Goal: Transaction & Acquisition: Purchase product/service

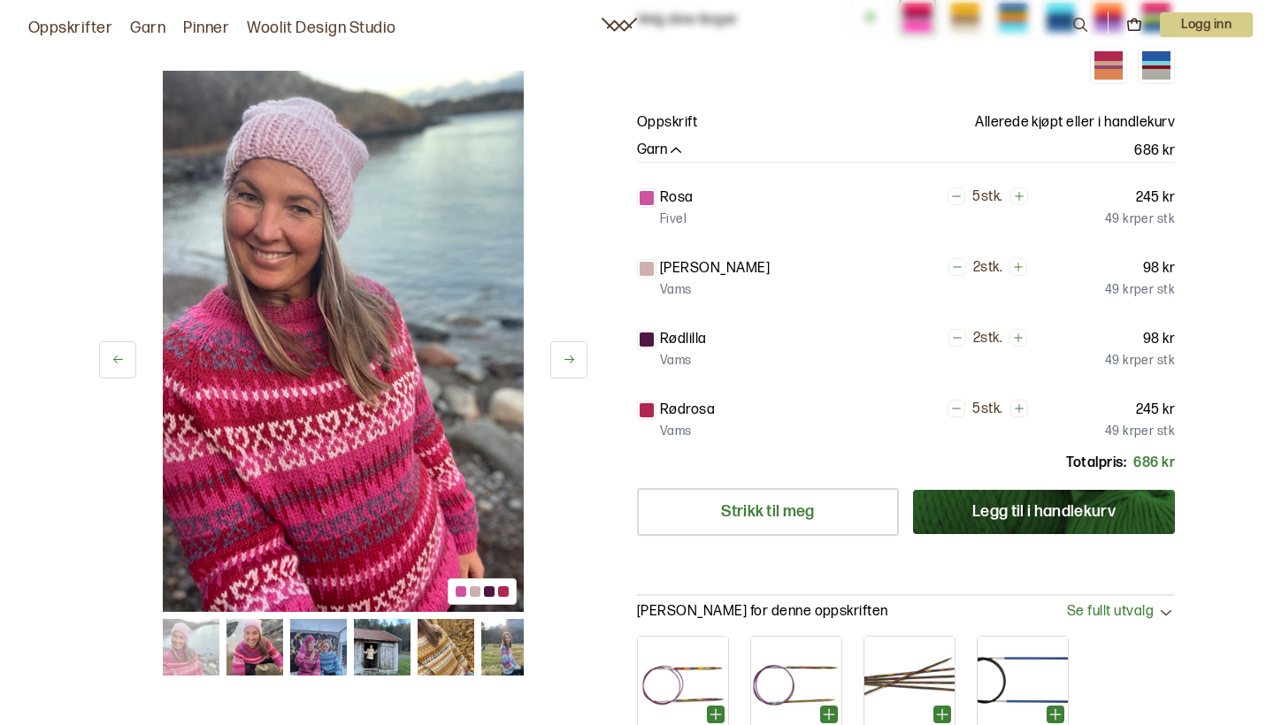
scroll to position [386, 0]
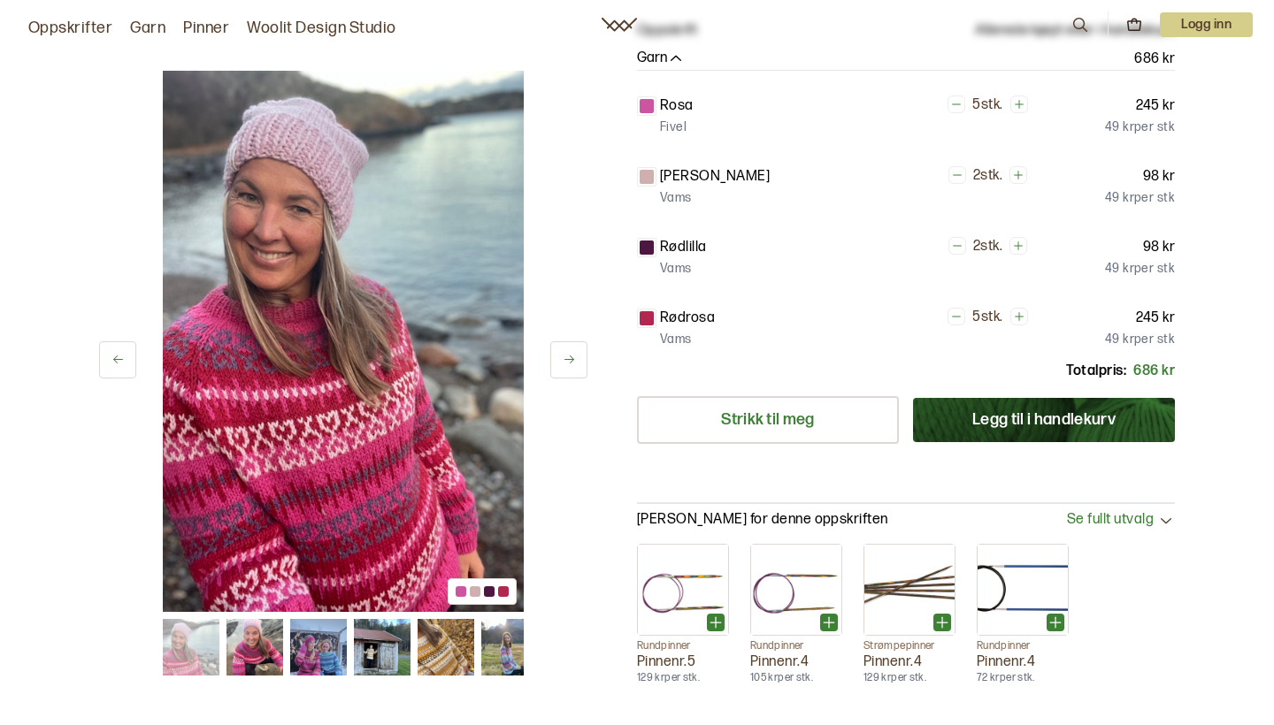
click at [1003, 420] on button "Legg til i handlekurv" at bounding box center [1044, 420] width 262 height 44
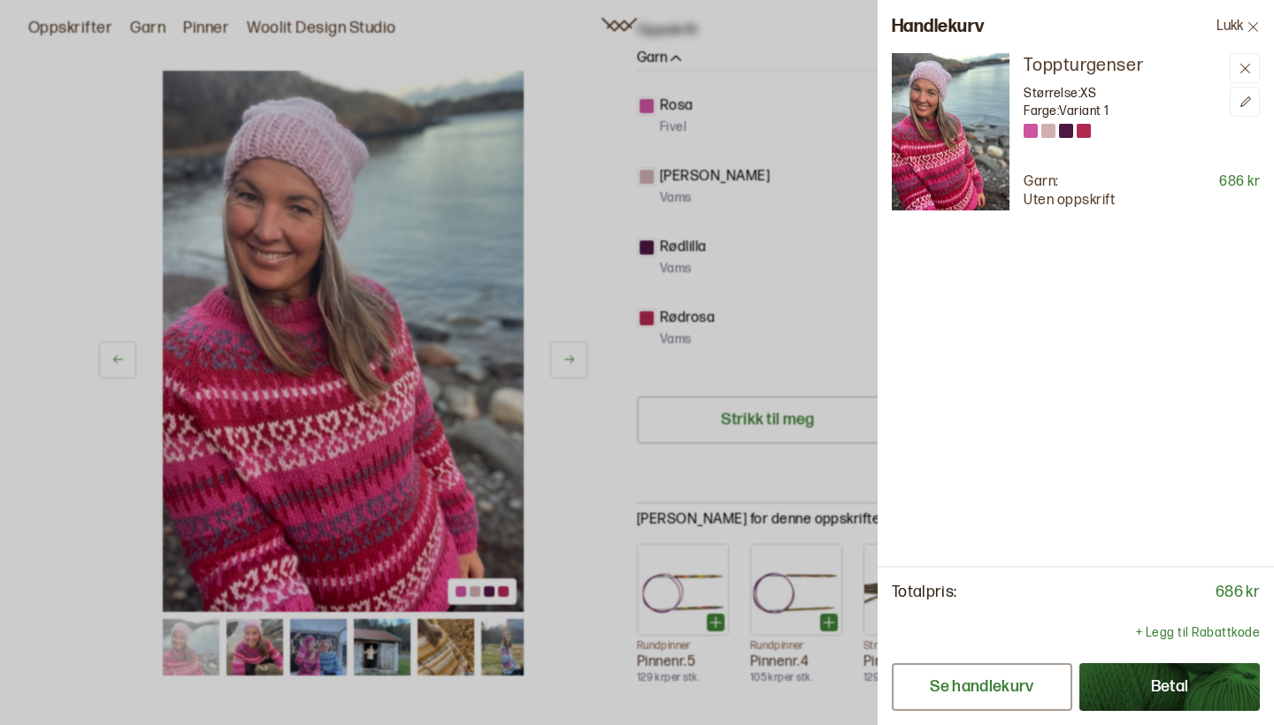
click at [1037, 690] on button "Se handlekurv" at bounding box center [982, 688] width 180 height 48
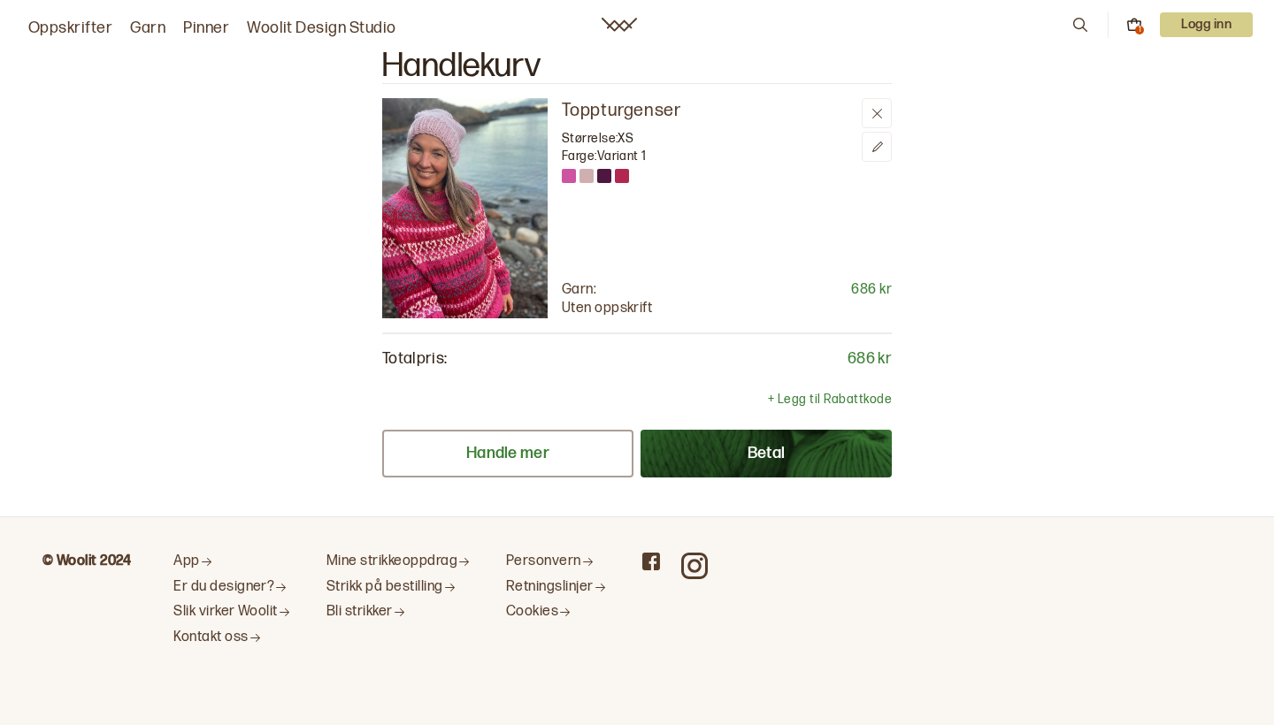
click at [559, 458] on button "Handle mer" at bounding box center [507, 454] width 251 height 48
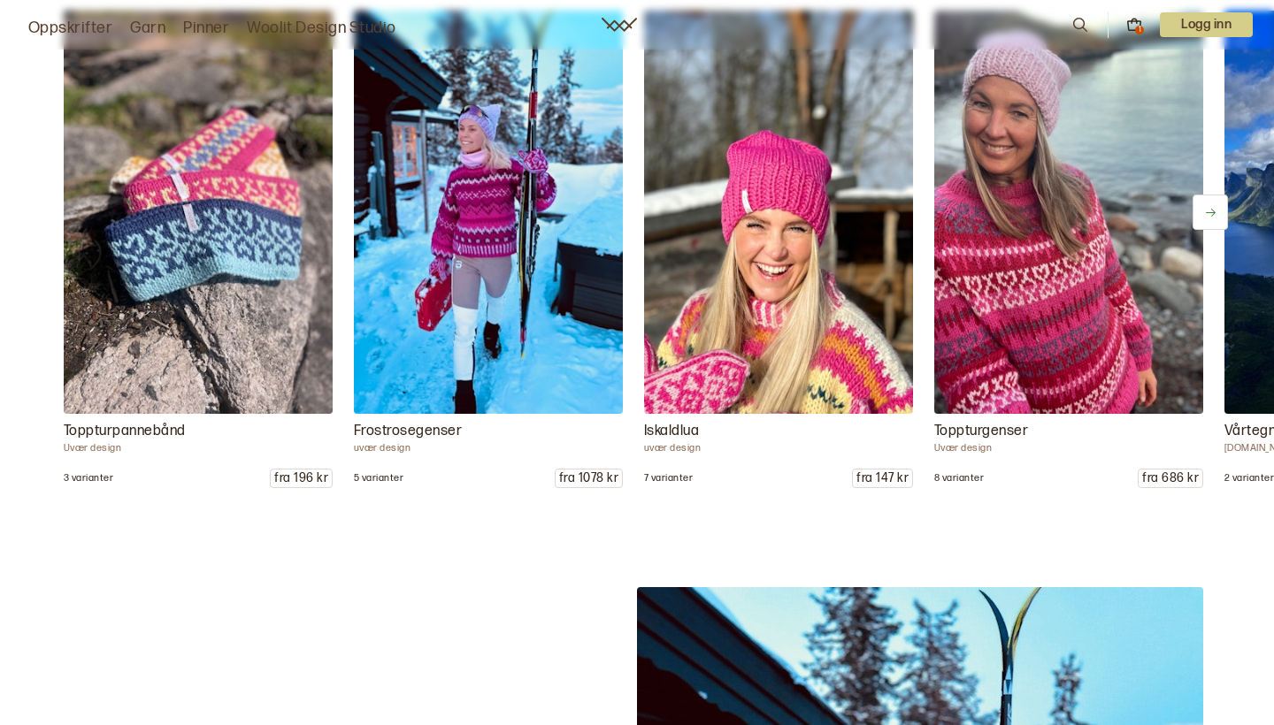
scroll to position [2239, 0]
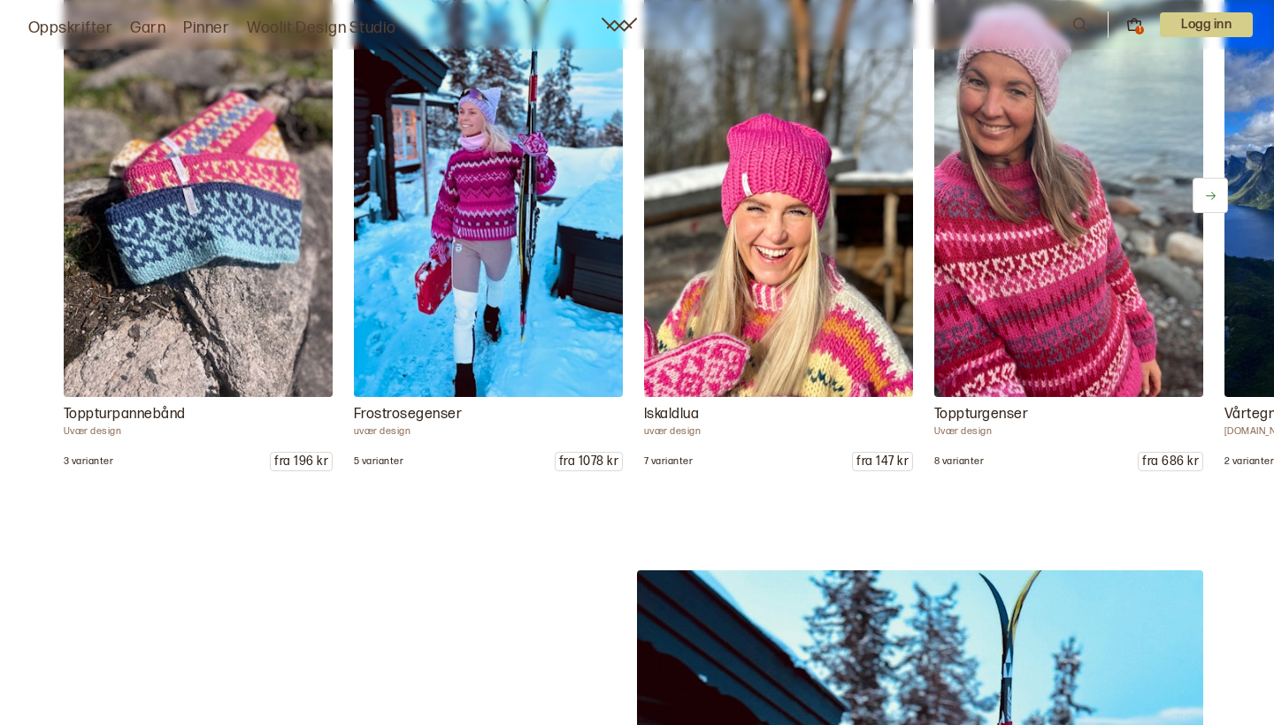
click at [1101, 288] on img at bounding box center [1068, 196] width 282 height 424
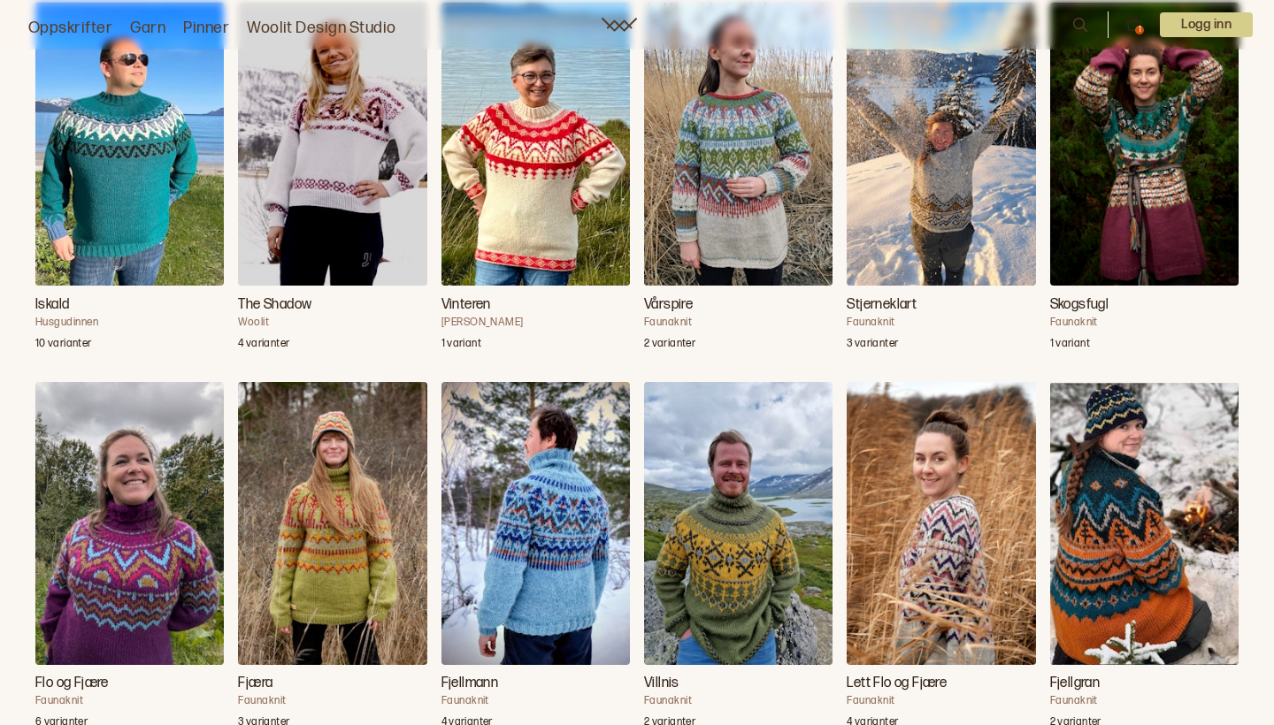
scroll to position [4200, 0]
